Goal: Task Accomplishment & Management: Manage account settings

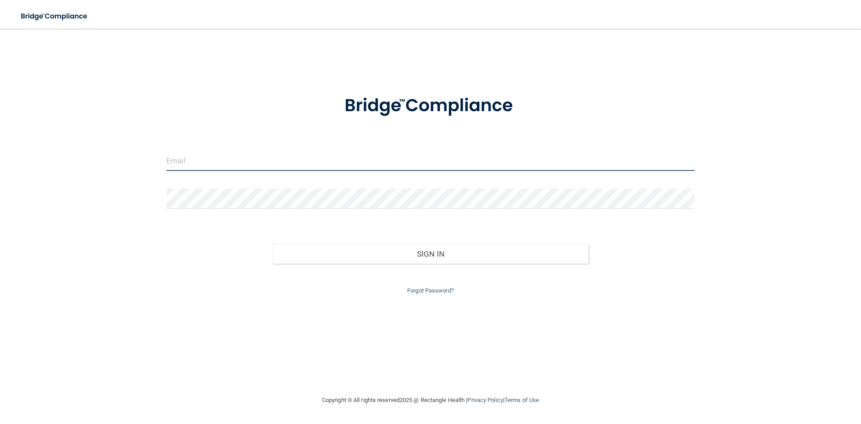
click at [244, 166] on input "email" at bounding box center [430, 161] width 528 height 20
type input "[EMAIL_ADDRESS][DOMAIN_NAME]"
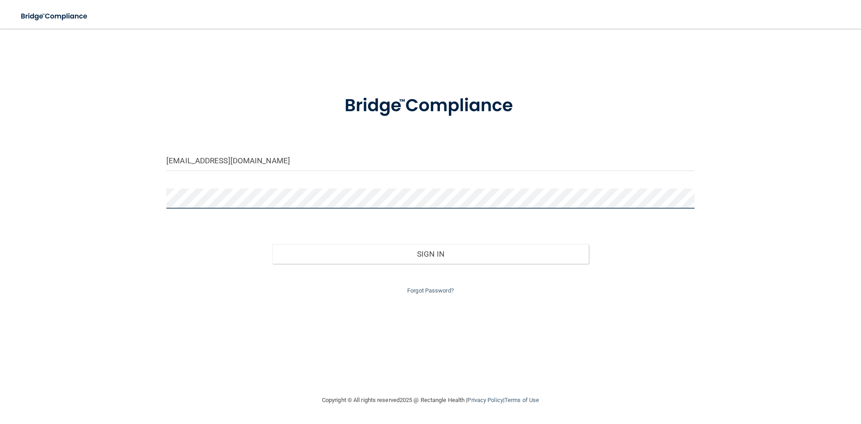
click at [272, 244] on button "Sign In" at bounding box center [430, 254] width 317 height 20
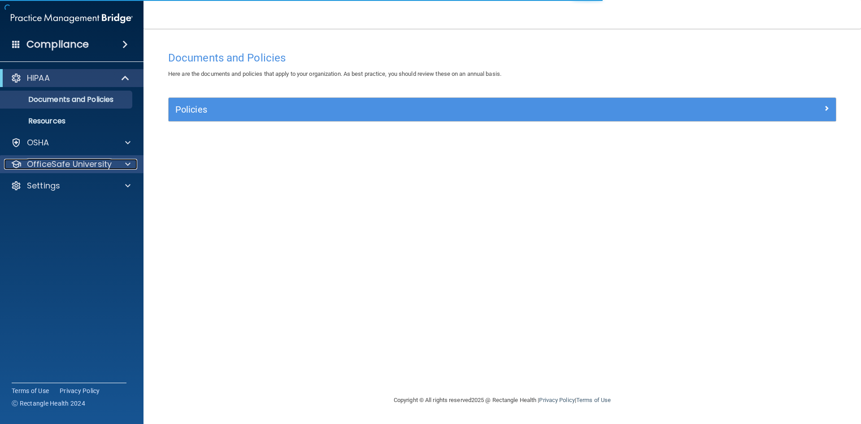
click at [123, 163] on div at bounding box center [126, 164] width 22 height 11
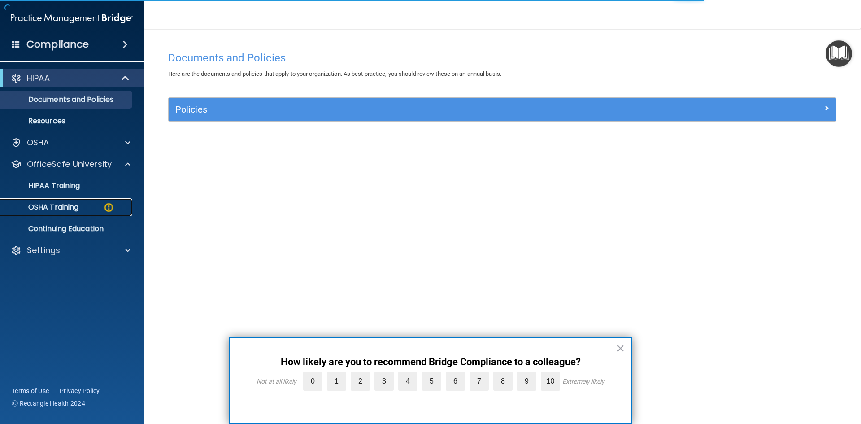
click at [74, 213] on link "OSHA Training" at bounding box center [61, 207] width 141 height 18
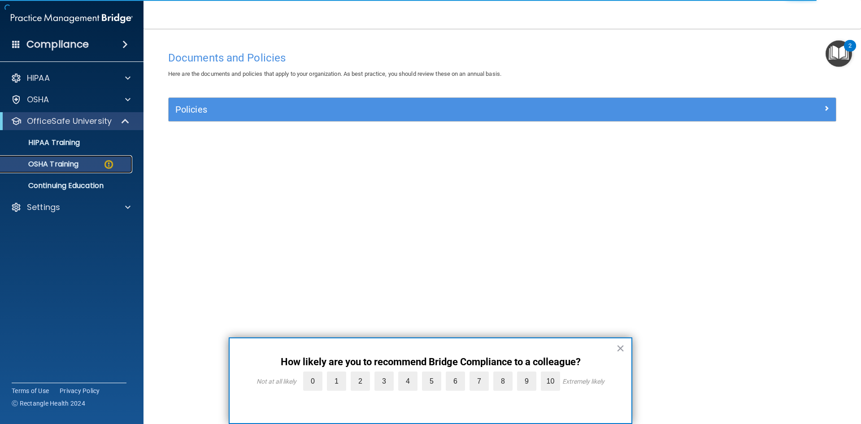
click at [67, 161] on p "OSHA Training" at bounding box center [42, 164] width 73 height 9
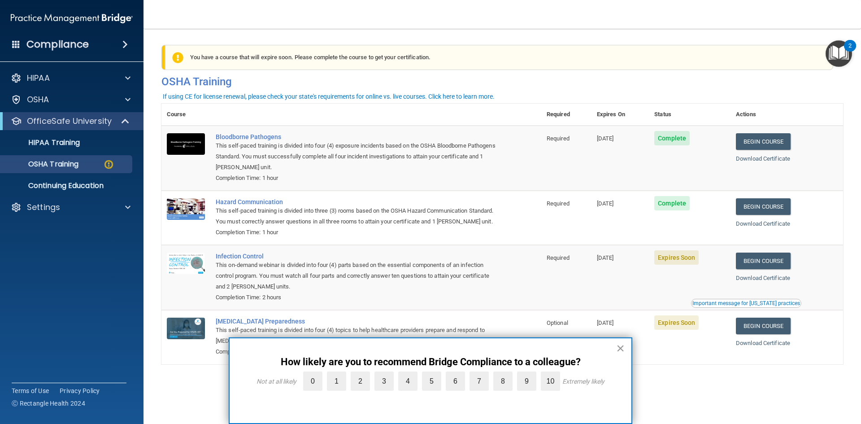
click at [621, 347] on button "×" at bounding box center [620, 348] width 9 height 14
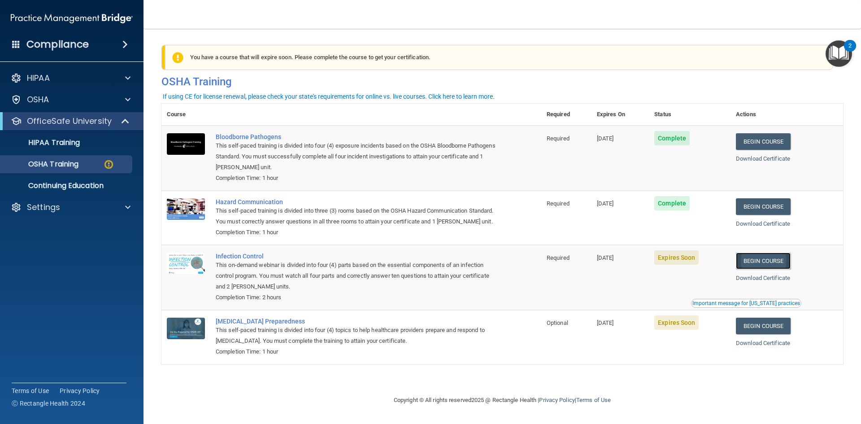
click at [778, 269] on link "Begin Course" at bounding box center [763, 260] width 55 height 17
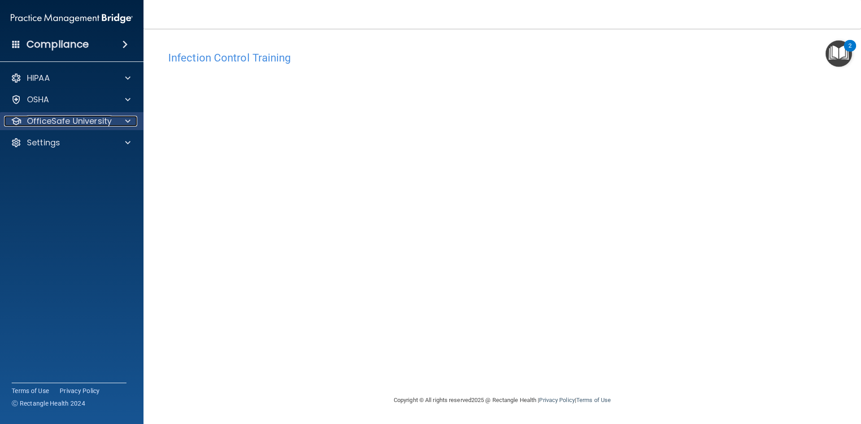
click at [114, 122] on div "OfficeSafe University" at bounding box center [59, 121] width 111 height 11
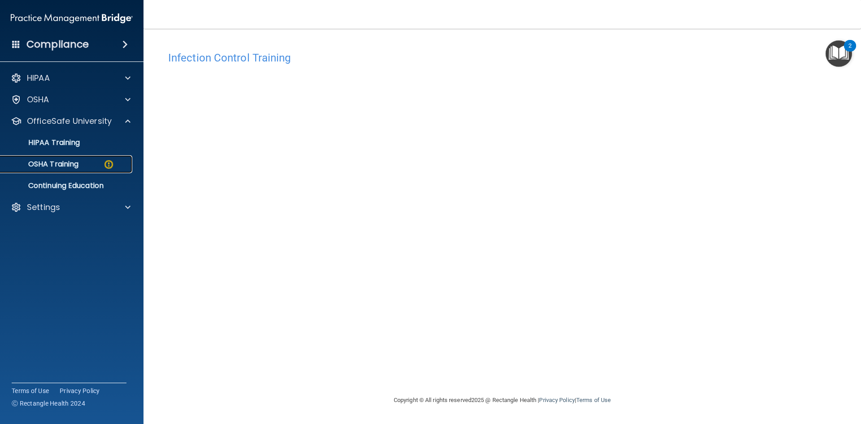
click at [98, 159] on link "OSHA Training" at bounding box center [61, 164] width 141 height 18
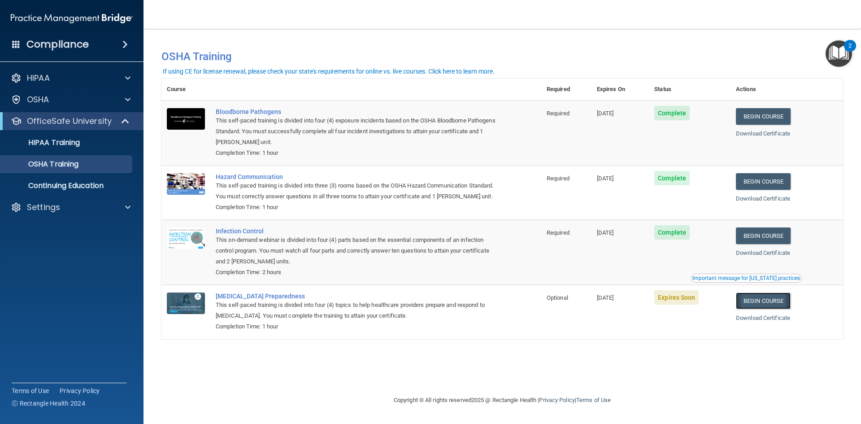
click at [784, 309] on link "Begin Course" at bounding box center [763, 300] width 55 height 17
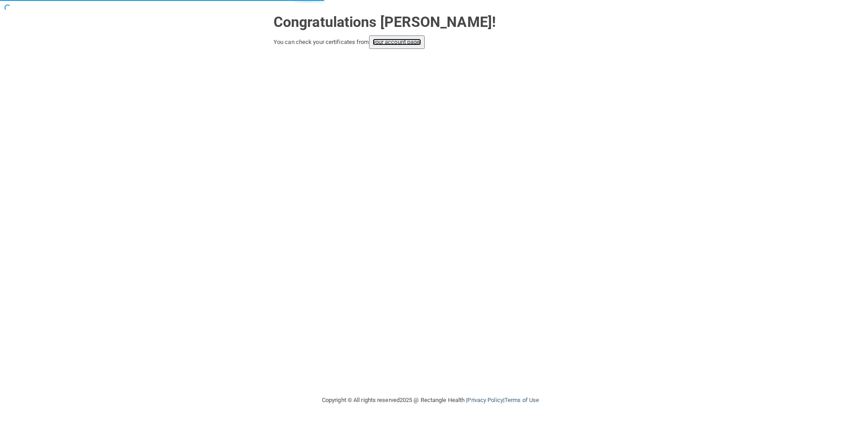
click at [418, 44] on link "your account page!" at bounding box center [397, 42] width 49 height 7
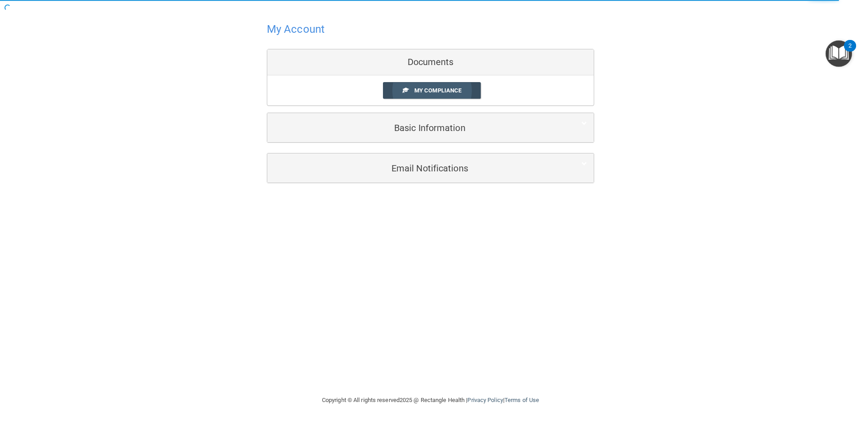
click at [429, 91] on span "My Compliance" at bounding box center [437, 90] width 47 height 7
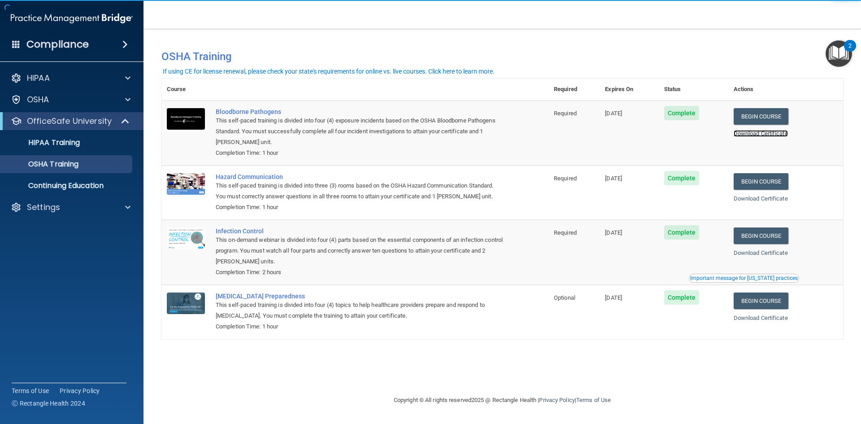
click at [772, 134] on link "Download Certificate" at bounding box center [761, 133] width 54 height 7
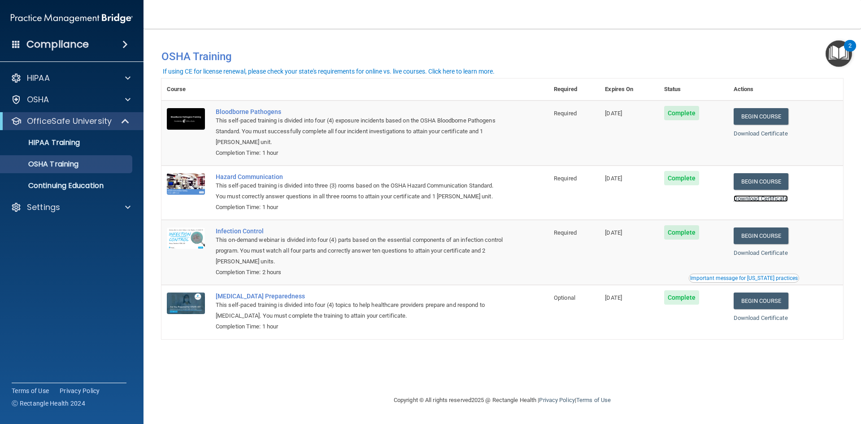
click at [773, 198] on link "Download Certificate" at bounding box center [761, 198] width 54 height 7
click at [782, 255] on link "Download Certificate" at bounding box center [761, 252] width 54 height 7
click at [787, 320] on link "Download Certificate" at bounding box center [761, 317] width 54 height 7
click at [89, 137] on link "HIPAA Training" at bounding box center [61, 143] width 141 height 18
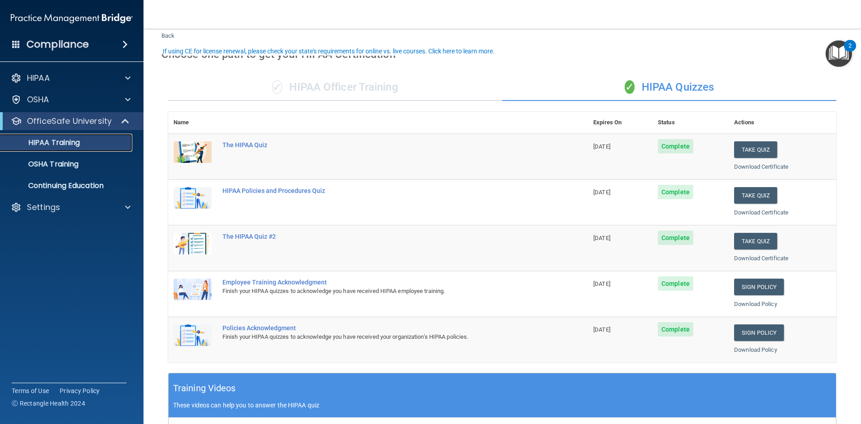
scroll to position [45, 0]
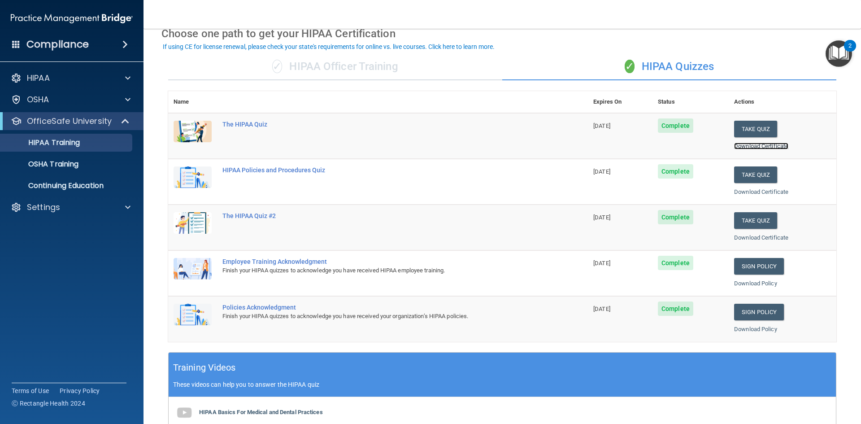
click at [775, 147] on link "Download Certificate" at bounding box center [761, 146] width 54 height 7
click at [774, 191] on link "Download Certificate" at bounding box center [761, 191] width 54 height 7
click at [771, 239] on link "Download Certificate" at bounding box center [761, 237] width 54 height 7
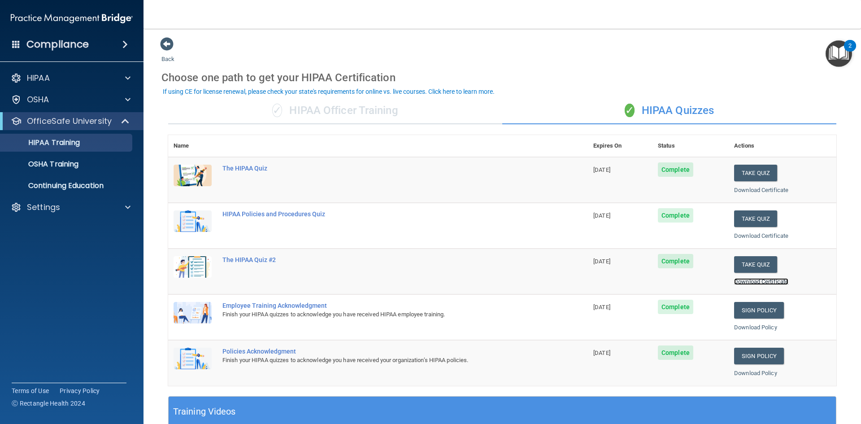
scroll to position [0, 0]
